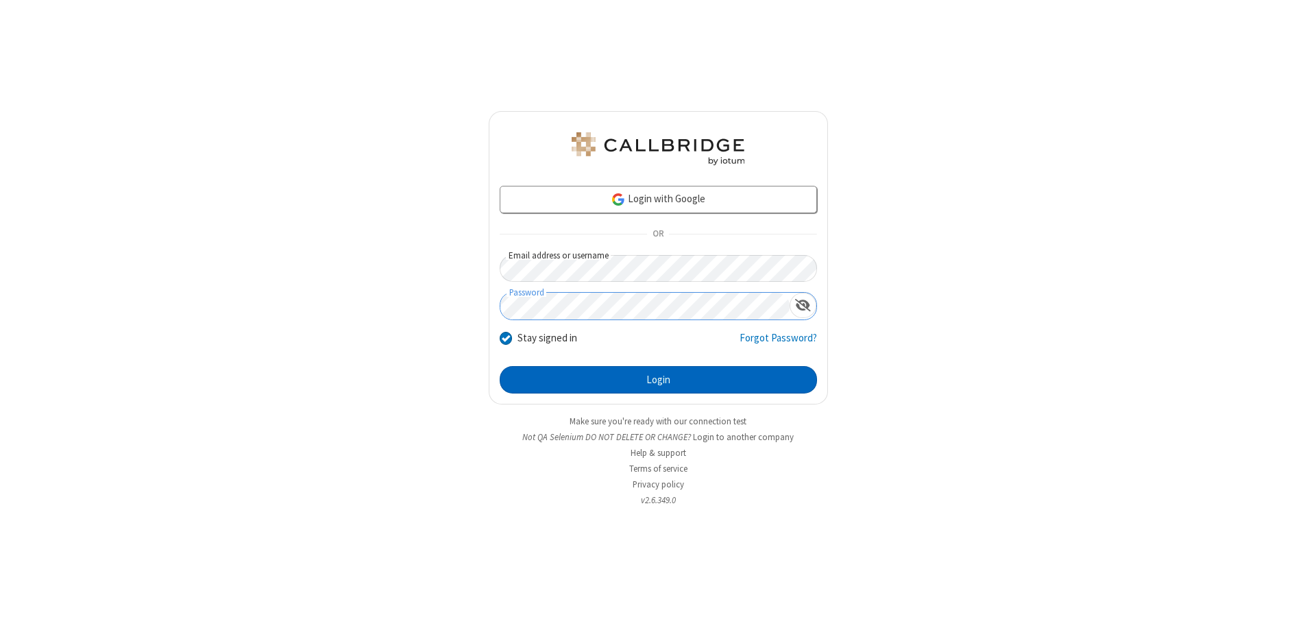
click at [658, 380] on button "Login" at bounding box center [658, 379] width 317 height 27
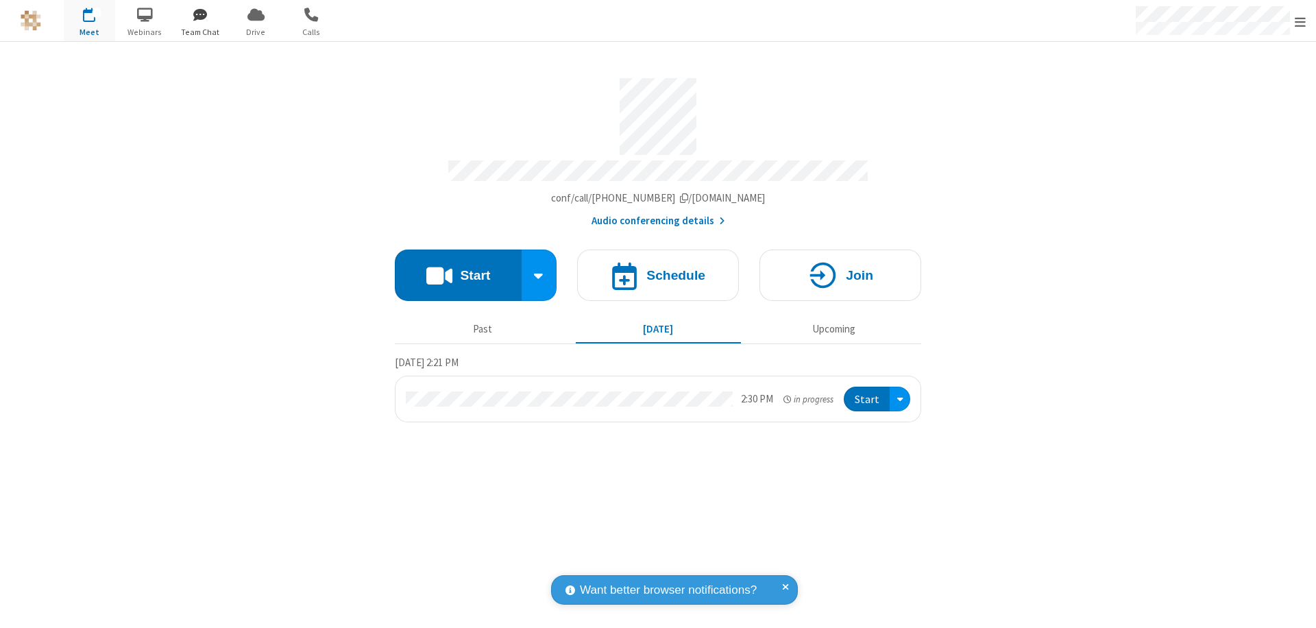
click at [200, 14] on span "button" at bounding box center [200, 14] width 51 height 23
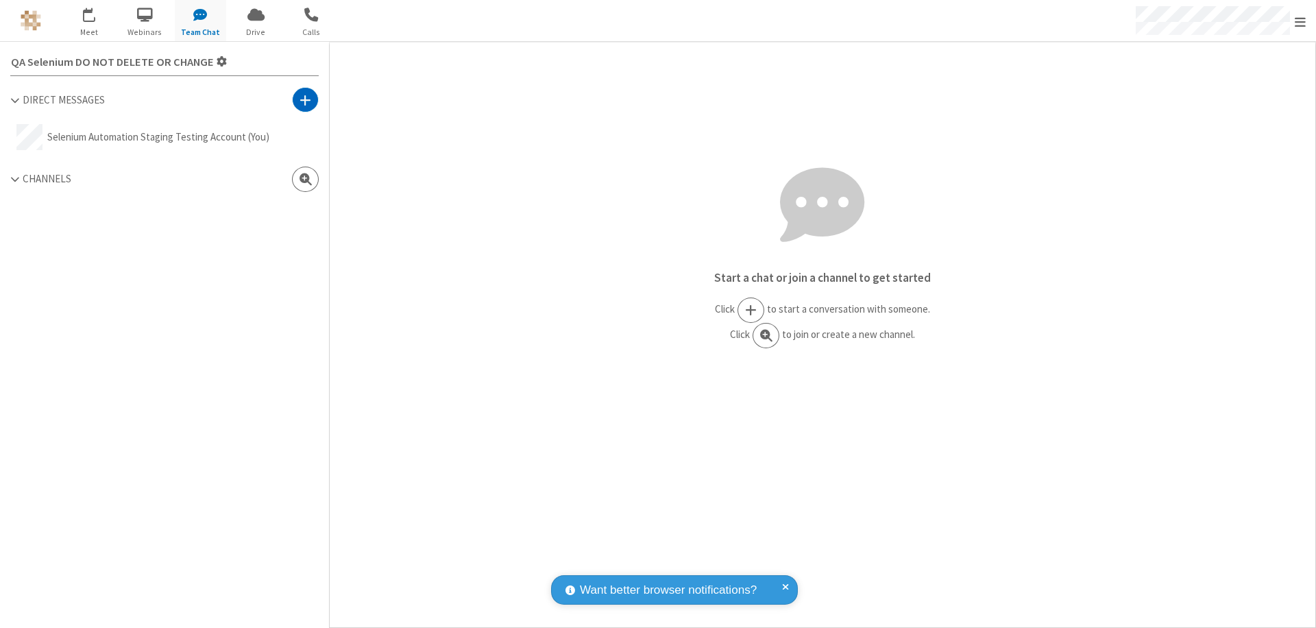
click at [305, 99] on span at bounding box center [306, 100] width 12 height 14
